Goal: Find contact information: Find contact information

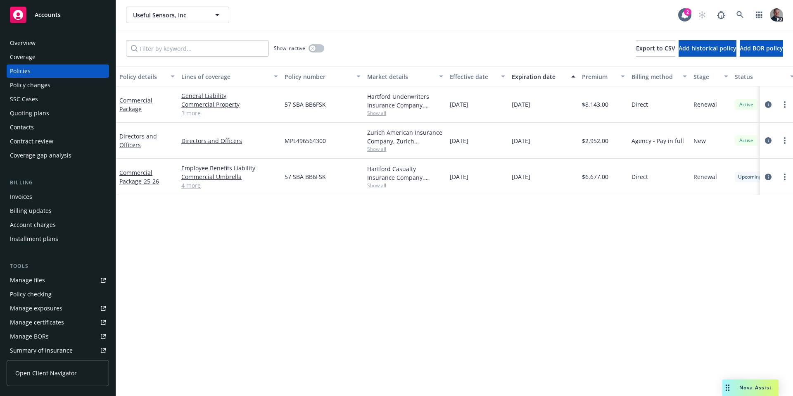
click at [743, 380] on div "Nova Assist" at bounding box center [750, 387] width 56 height 17
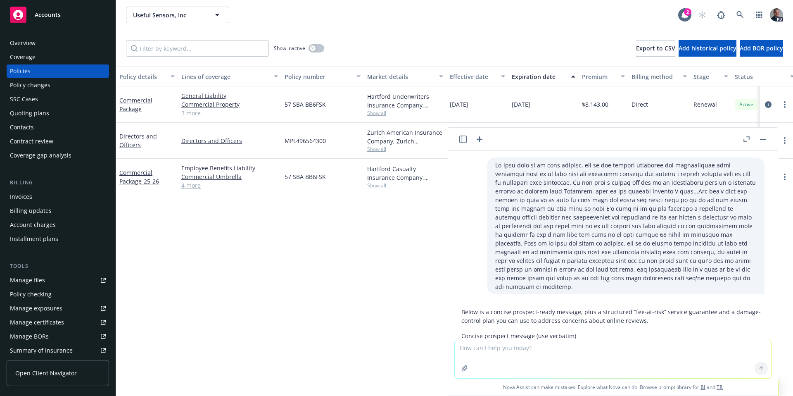
click at [486, 138] on header at bounding box center [613, 139] width 330 height 23
click at [481, 139] on icon "button" at bounding box center [480, 139] width 10 height 10
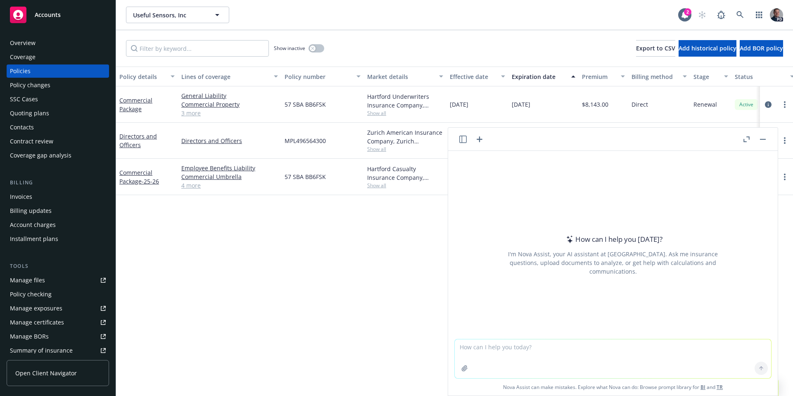
click at [461, 370] on icon "button" at bounding box center [464, 368] width 7 height 7
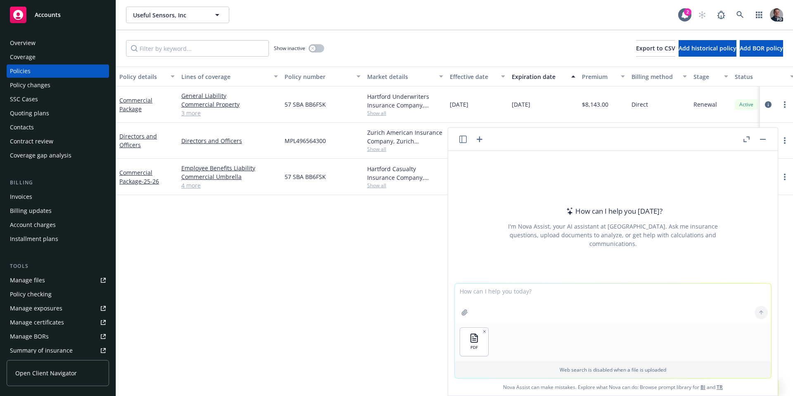
click at [505, 288] on textarea at bounding box center [613, 302] width 316 height 39
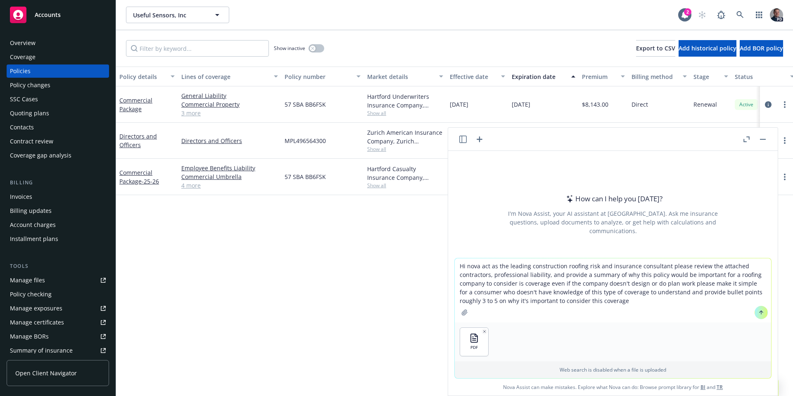
type textarea "Hi nova act as the leading construction roofing risk and insurance consultant p…"
click at [758, 311] on icon at bounding box center [761, 312] width 6 height 6
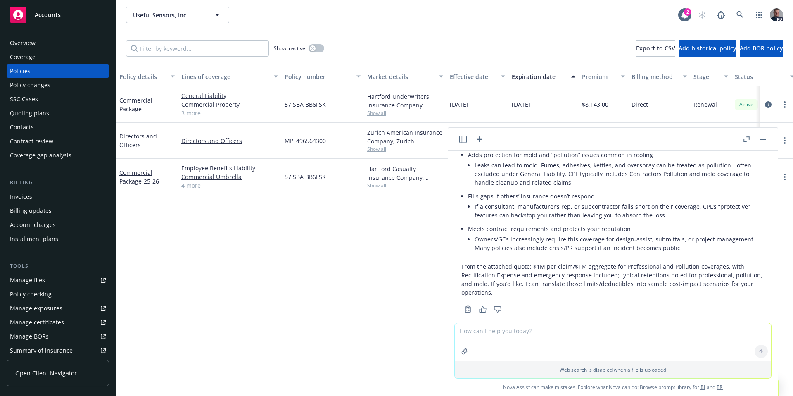
scroll to position [210, 0]
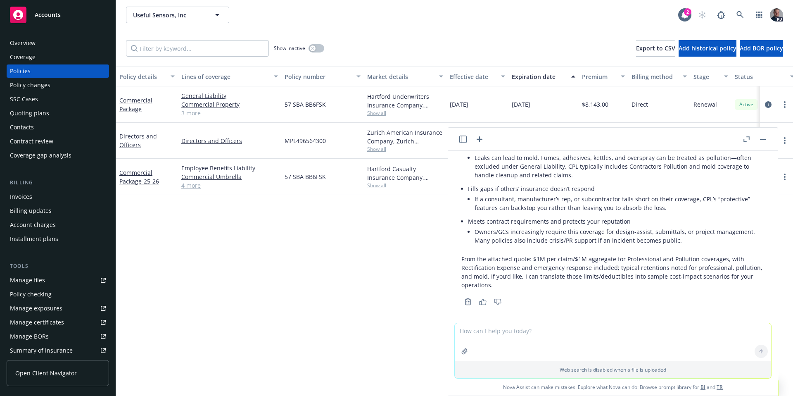
click at [554, 335] on textarea at bounding box center [613, 342] width 316 height 38
type textarea "N"
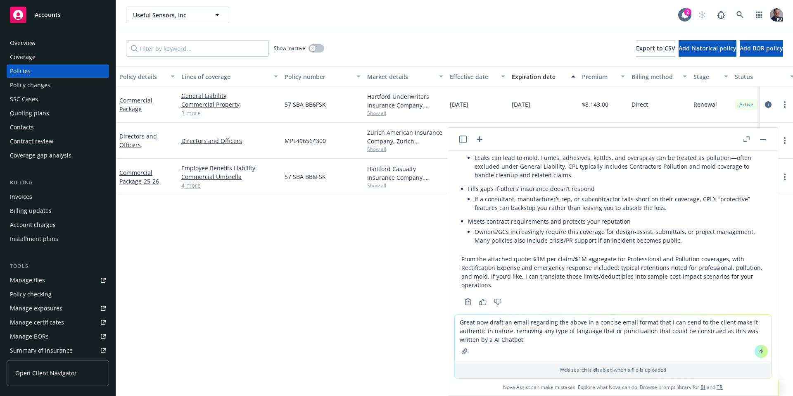
click at [615, 330] on textarea "Great now draft an email regarding the above in a concise email format that I c…" at bounding box center [613, 337] width 316 height 47
click at [604, 332] on textarea "Great now draft an email regarding the above in a concise email format that I c…" at bounding box center [613, 337] width 316 height 47
click at [608, 332] on textarea "Great now draft an email regarding the above in a concise email format that I c…" at bounding box center [613, 337] width 316 height 47
type textarea "Great now draft an email regarding the above in a concise email format that I c…"
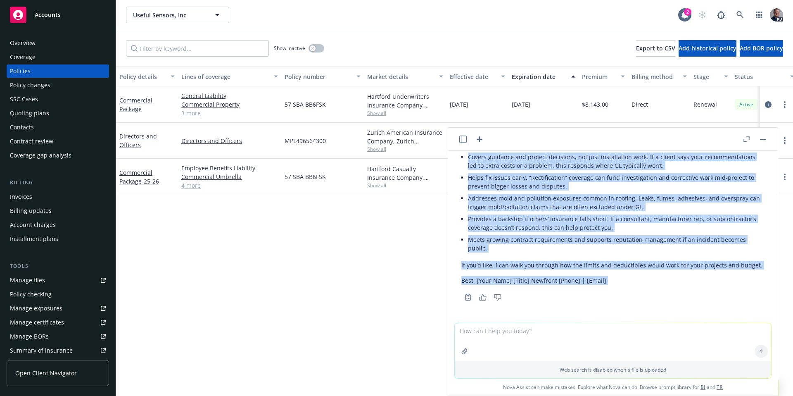
scroll to position [509, 0]
drag, startPoint x: 459, startPoint y: 245, endPoint x: 673, endPoint y: 269, distance: 214.9
click at [673, 269] on div "Subject: Why Contractors Professional Liability matters for your roofing busine…" at bounding box center [613, 186] width 316 height 234
copy div "L ipsumd si amet con adipisci elits doeiusmodte inc utla etdolor magnaaliqu: En…"
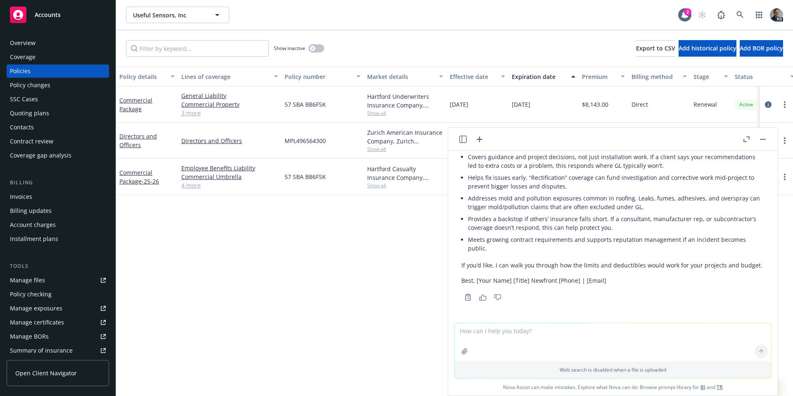
click at [484, 342] on textarea at bounding box center [613, 342] width 316 height 38
type textarea "W"
paste textarea "Even if you don’t design or stamp plans, this policy can protect you where Gene…"
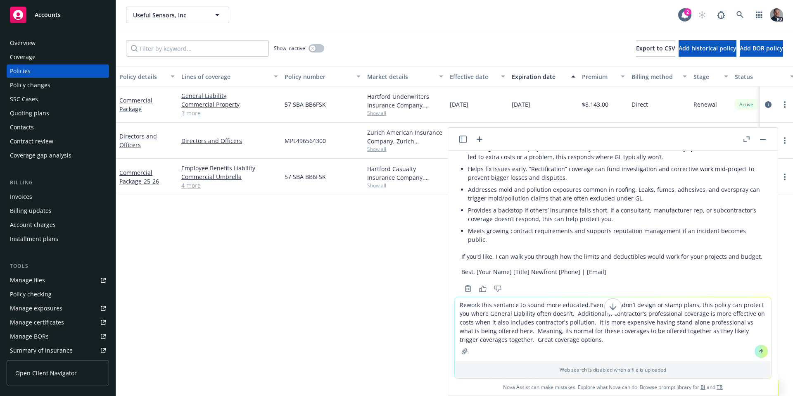
click at [584, 305] on textarea "Rework this sentance to sound more educated.Even if you don’t design or stamp p…" at bounding box center [613, 329] width 316 height 64
type textarea "Rework this sentance to sound more educated: Even if you don’t design or stamp …"
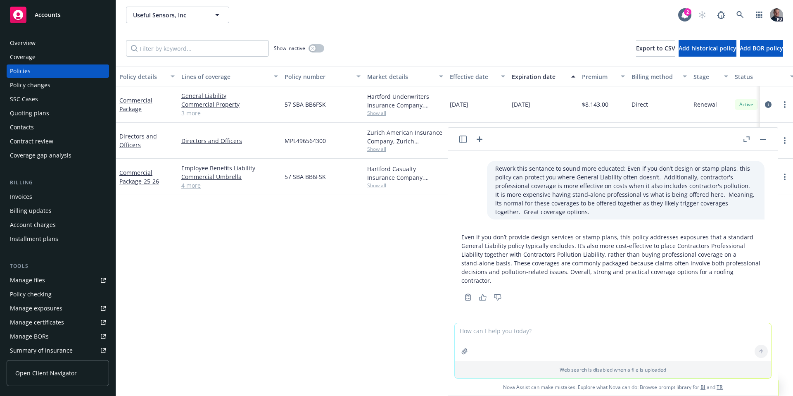
scroll to position [661, 0]
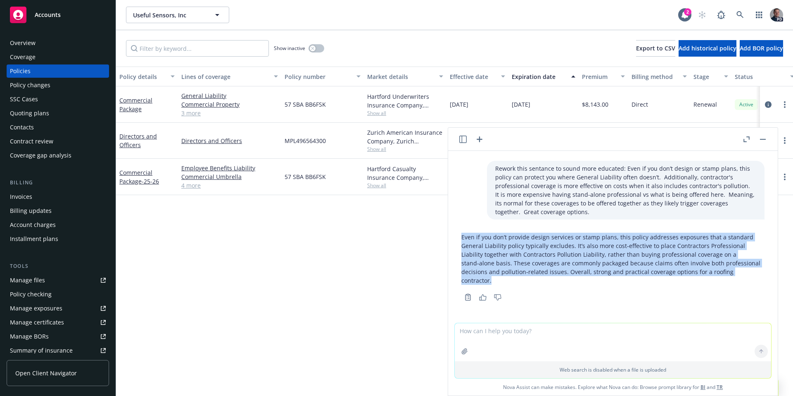
drag, startPoint x: 460, startPoint y: 236, endPoint x: 660, endPoint y: 280, distance: 204.7
click at [660, 280] on div "Even if you don’t provide design services or stamp plans, this policy addresses…" at bounding box center [613, 266] width 316 height 74
copy p "Even if you don’t provide design services or stamp plans, this policy addresses…"
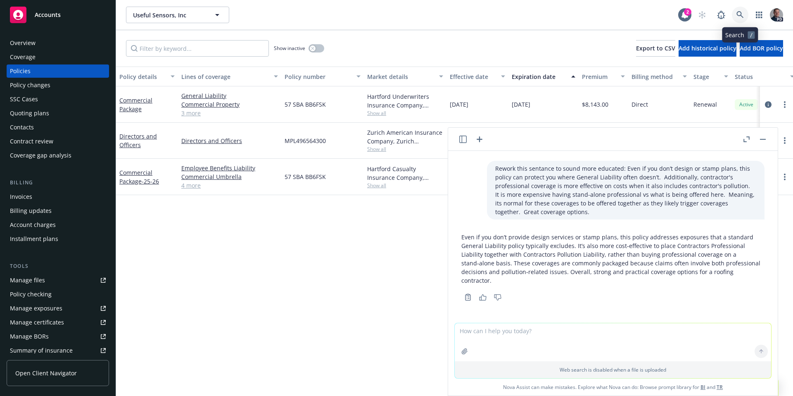
click at [737, 14] on icon at bounding box center [739, 14] width 7 height 7
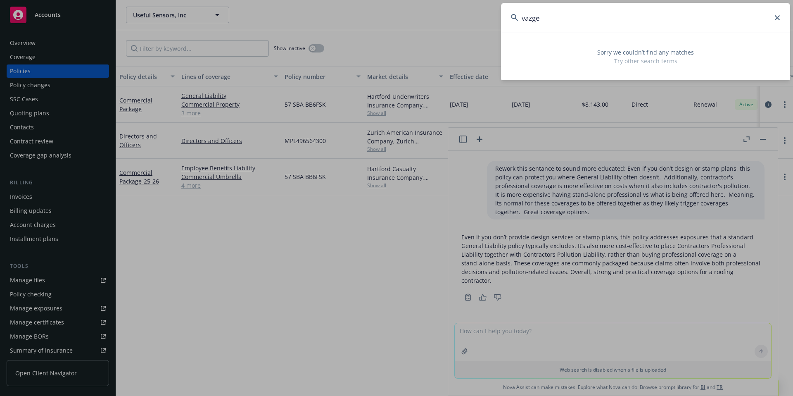
drag, startPoint x: 550, startPoint y: 20, endPoint x: 502, endPoint y: 20, distance: 47.9
click at [502, 20] on input "vazge" at bounding box center [645, 18] width 289 height 30
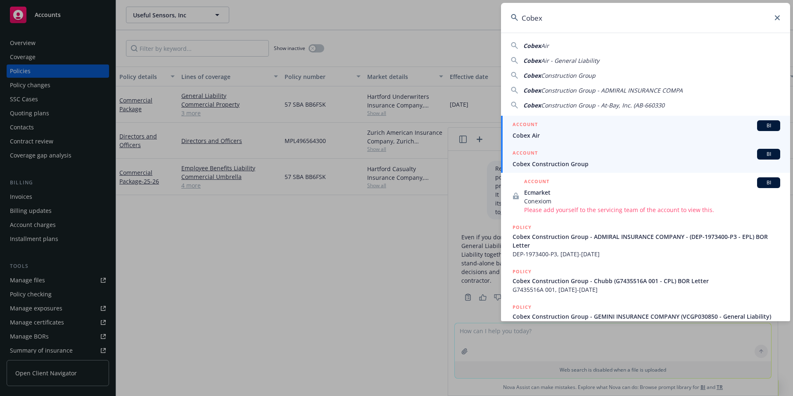
type input "Cobex"
click at [558, 154] on div "ACCOUNT BI" at bounding box center [647, 154] width 268 height 11
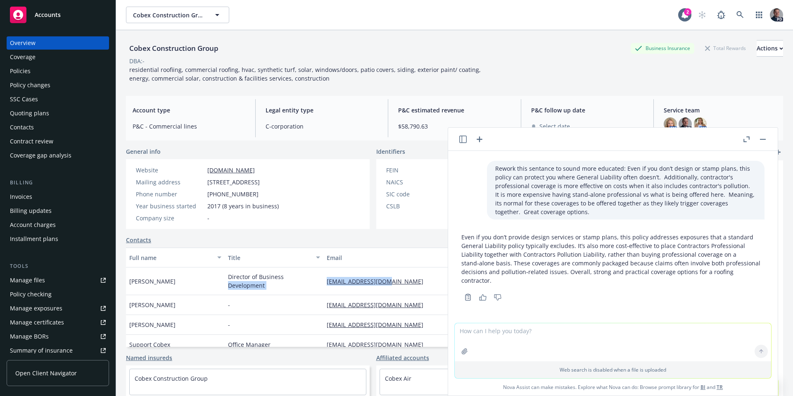
drag, startPoint x: 399, startPoint y: 277, endPoint x: 343, endPoint y: 281, distance: 55.9
click at [310, 280] on div "[PERSON_NAME] Director of Business Development [EMAIL_ADDRESS][DOMAIN_NAME] [PH…" at bounding box center [373, 281] width 494 height 28
click at [294, 278] on span "Director of Business Development" at bounding box center [274, 280] width 92 height 17
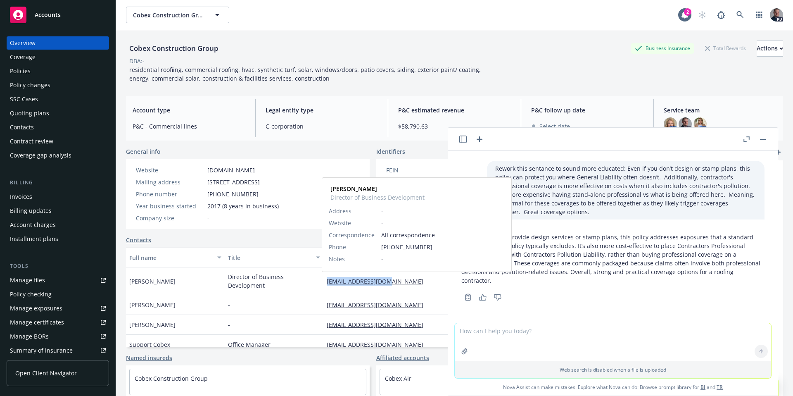
copy link "[EMAIL_ADDRESS][DOMAIN_NAME]"
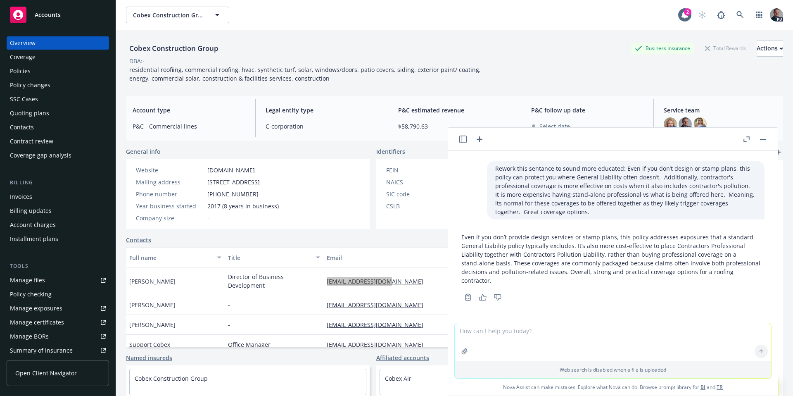
drag, startPoint x: 365, startPoint y: 282, endPoint x: 775, endPoint y: 274, distance: 409.4
click at [0, 0] on div "Accounts Overview Coverage Policies Policy changes SSC Cases Quoting plans Cont…" at bounding box center [396, 198] width 793 height 396
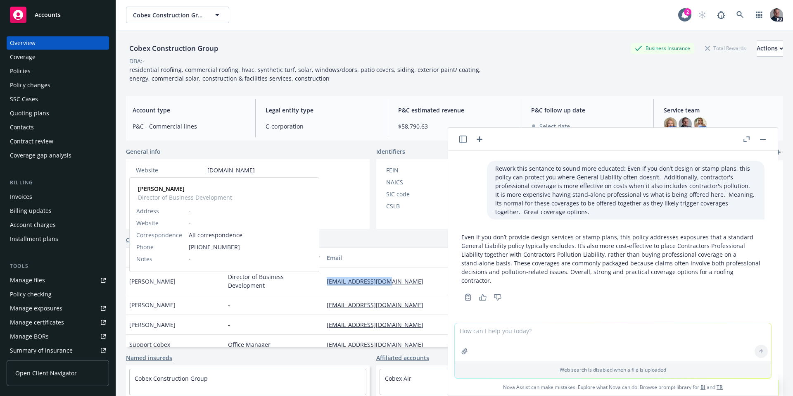
drag, startPoint x: 185, startPoint y: 282, endPoint x: 151, endPoint y: 281, distance: 33.5
click at [151, 281] on div "[PERSON_NAME] [PERSON_NAME] Director of Business Development Address - Website …" at bounding box center [175, 281] width 99 height 28
copy span "[PERSON_NAME]"
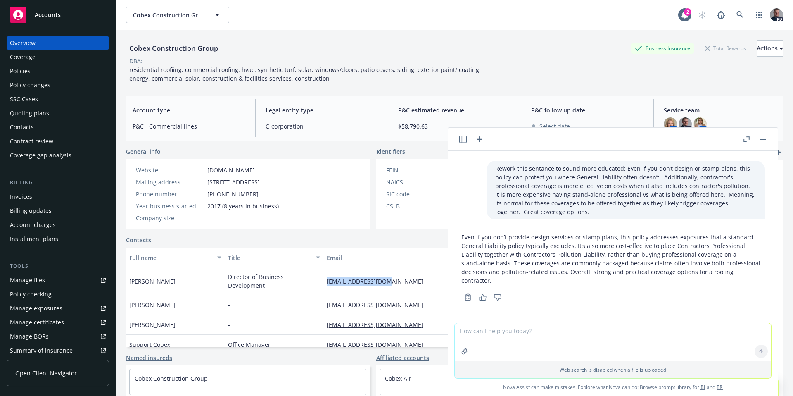
click at [760, 140] on button "button" at bounding box center [763, 139] width 10 height 10
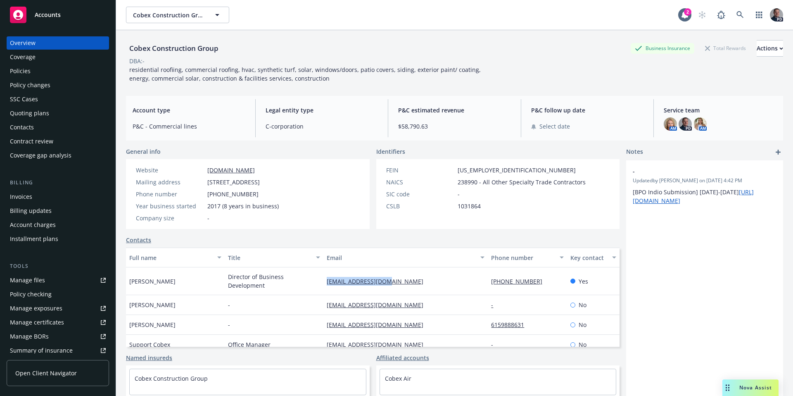
drag, startPoint x: 374, startPoint y: 280, endPoint x: 319, endPoint y: 280, distance: 54.5
click at [323, 280] on div "[EMAIL_ADDRESS][DOMAIN_NAME]" at bounding box center [405, 281] width 164 height 28
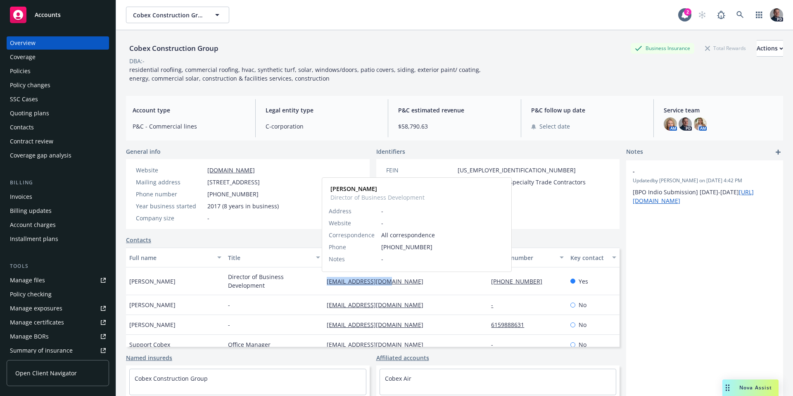
copy link "[EMAIL_ADDRESS][DOMAIN_NAME]"
